Goal: Find contact information: Find contact information

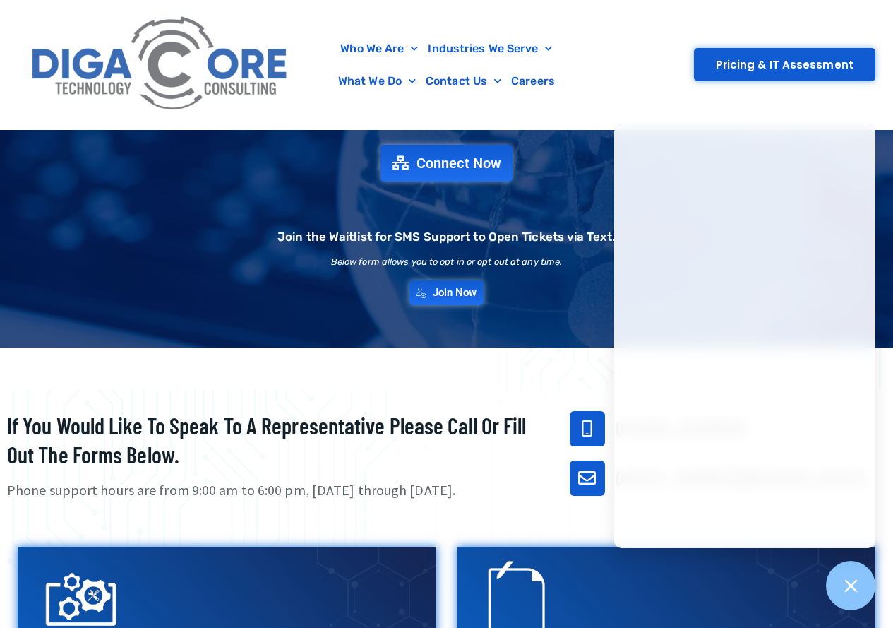
scroll to position [141, 0]
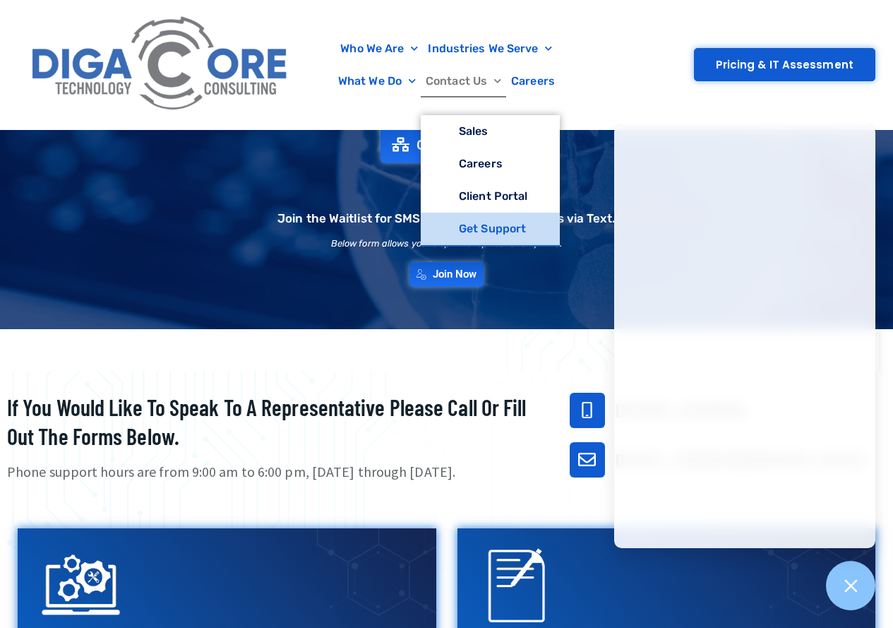
click at [441, 73] on link "Contact Us" at bounding box center [463, 81] width 85 height 32
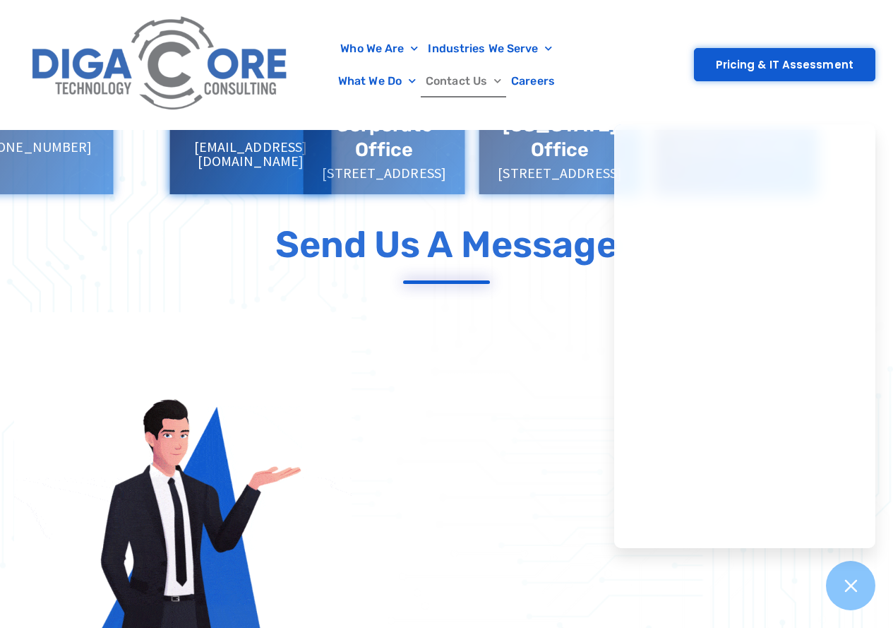
scroll to position [494, 0]
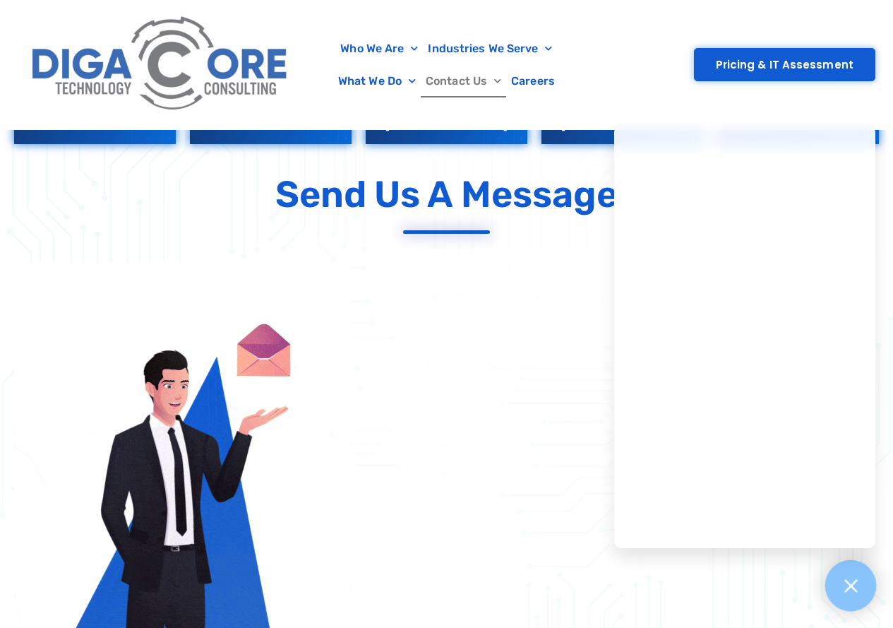
click at [859, 580] on icon at bounding box center [850, 585] width 18 height 18
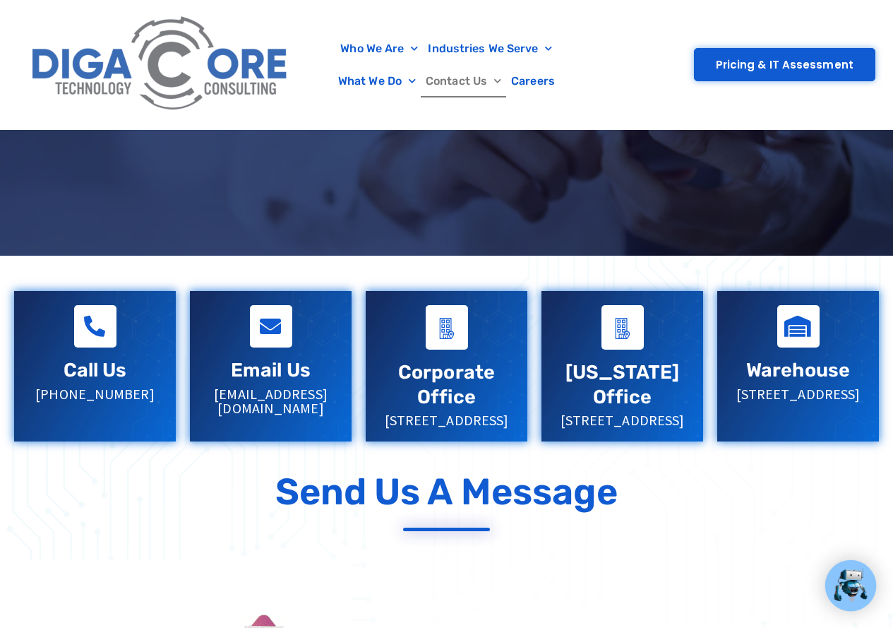
scroll to position [189, 0]
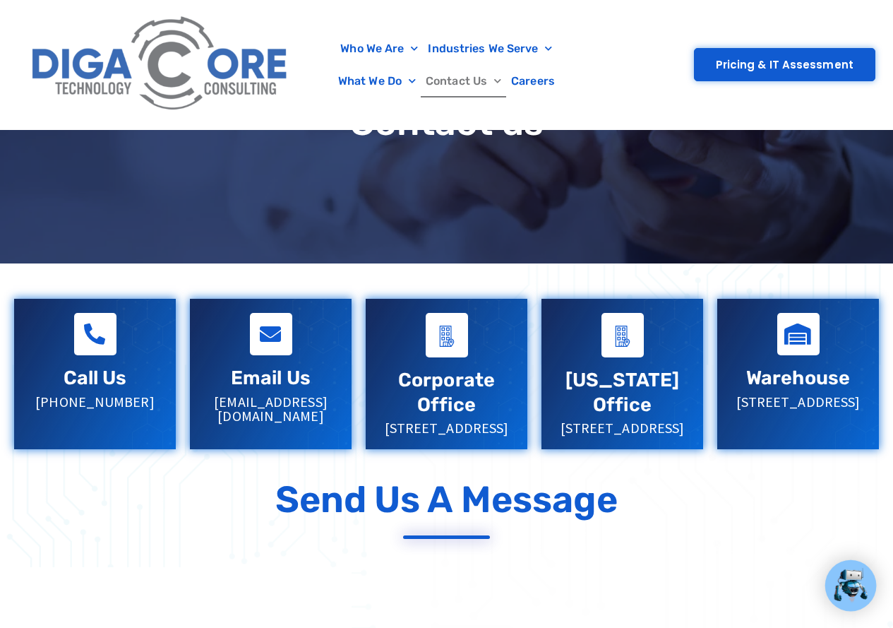
click at [248, 416] on div "Email Us sales@digacore.com" at bounding box center [271, 368] width 162 height 138
click at [281, 412] on div "Email Us sales@digacore.com" at bounding box center [271, 368] width 162 height 138
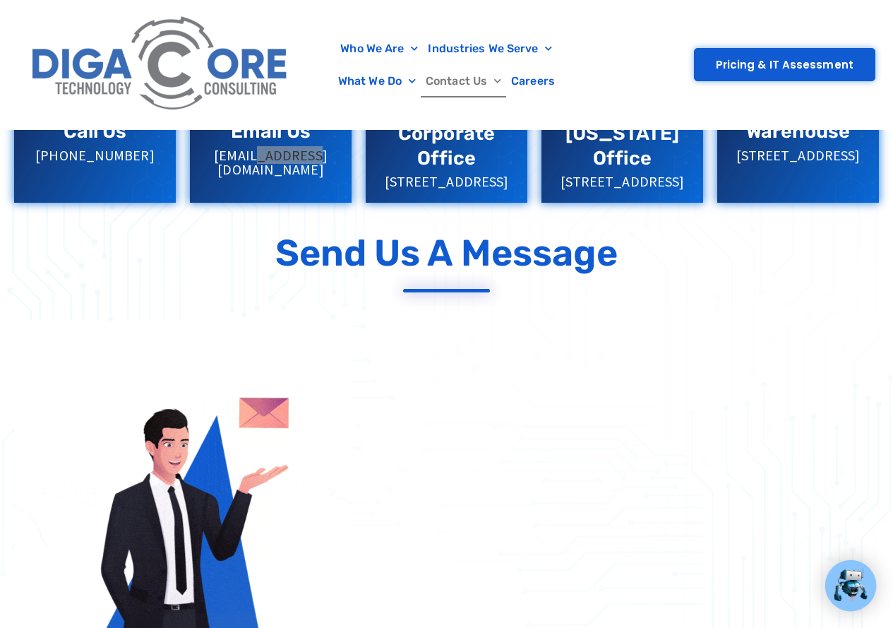
scroll to position [401, 0]
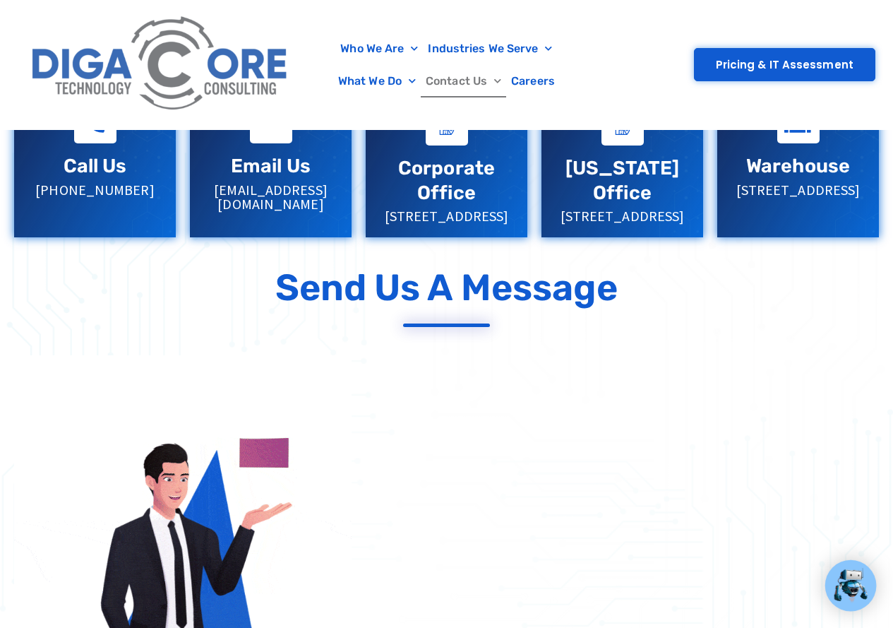
click at [270, 220] on div at bounding box center [271, 162] width 162 height 150
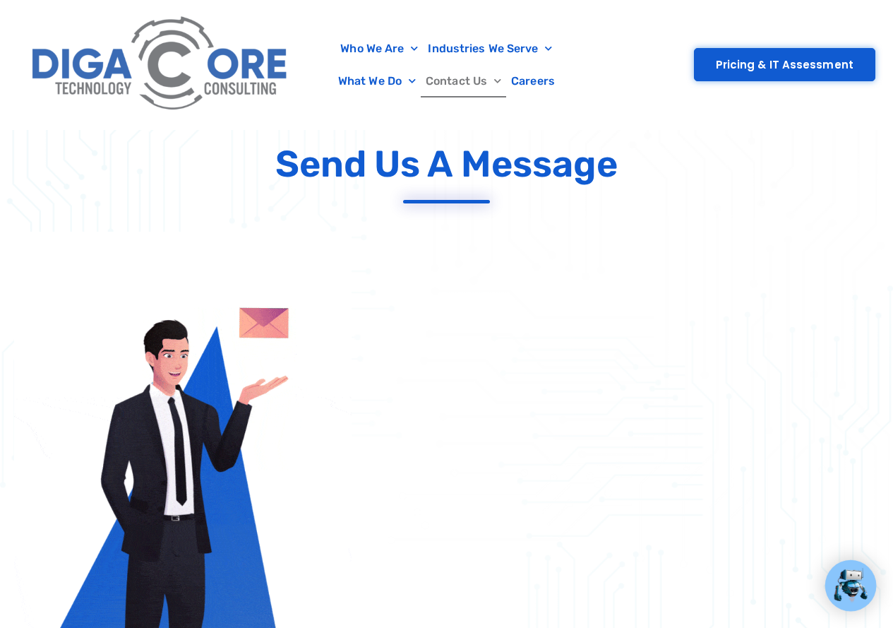
scroll to position [542, 0]
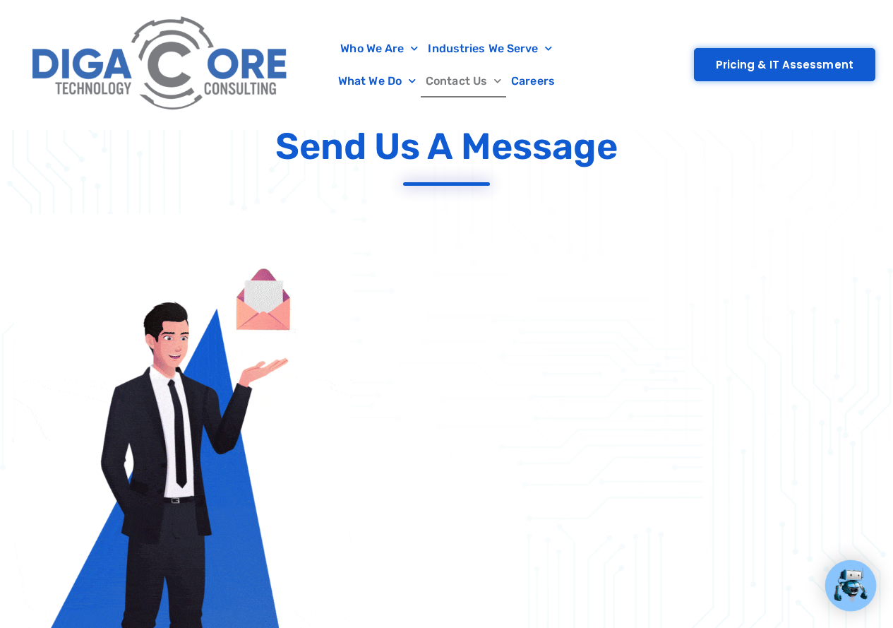
click at [851, 580] on img at bounding box center [850, 585] width 37 height 37
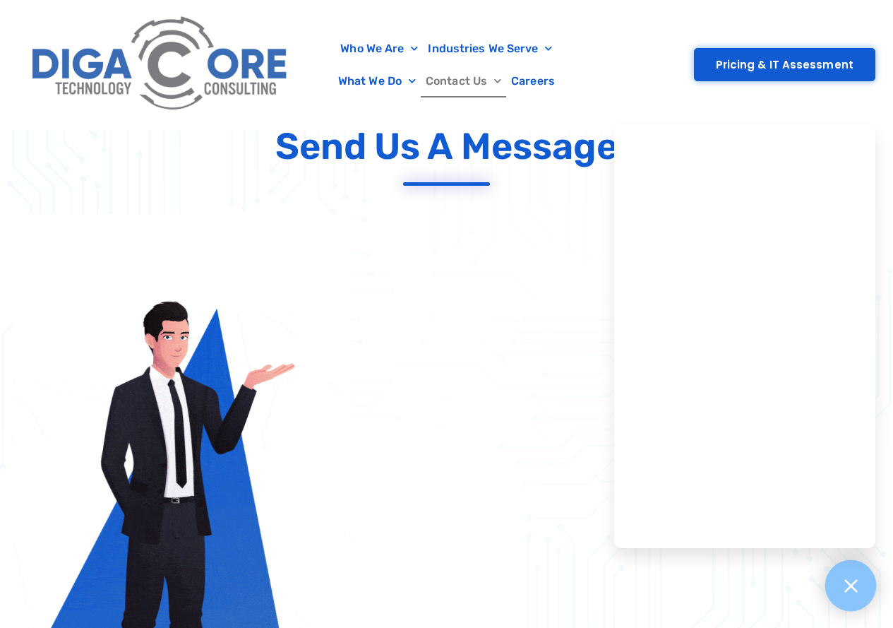
click at [856, 584] on icon at bounding box center [850, 585] width 18 height 18
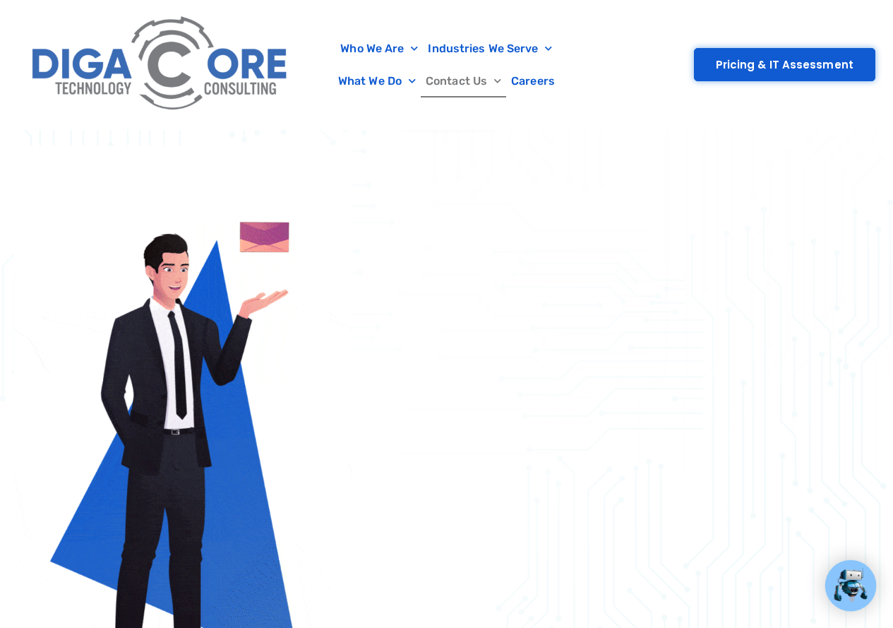
scroll to position [613, 0]
